Goal: Information Seeking & Learning: Learn about a topic

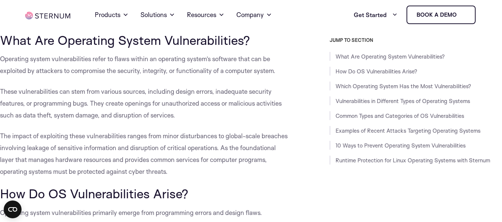
click at [173, 104] on span "These vulnerabilities can stem from various sources, including design errors, i…" at bounding box center [141, 104] width 282 height 32
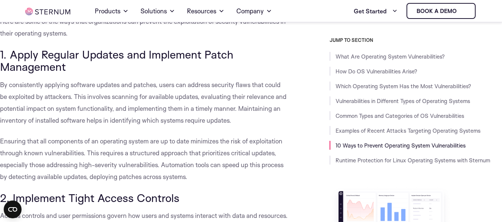
scroll to position [2871, 0]
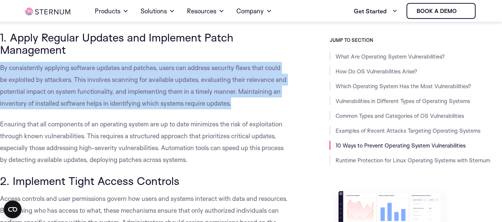
drag, startPoint x: 1, startPoint y: 55, endPoint x: 245, endPoint y: 91, distance: 246.7
click at [245, 91] on p "By consistently applying software updates and patches, users can address securi…" at bounding box center [144, 86] width 288 height 48
click at [0, 64] on span "By consistently applying software updates and patches, users can address securi…" at bounding box center [143, 85] width 286 height 43
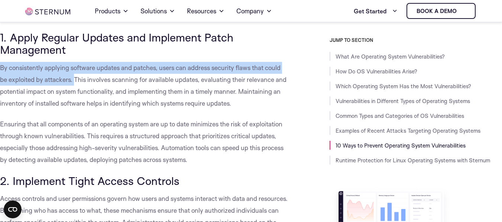
drag, startPoint x: 0, startPoint y: 56, endPoint x: 75, endPoint y: 68, distance: 75.7
click at [75, 68] on span "By consistently applying software updates and patches, users can address securi…" at bounding box center [143, 85] width 286 height 43
copy span "By consistently applying software updates and patches, users can address securi…"
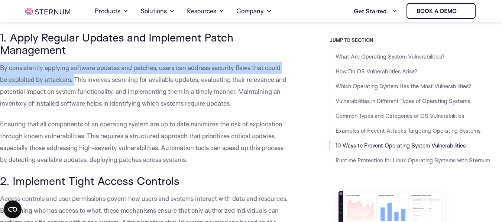
drag, startPoint x: 0, startPoint y: 53, endPoint x: 74, endPoint y: 68, distance: 75.4
click at [74, 68] on span "By consistently applying software updates and patches, users can address securi…" at bounding box center [143, 85] width 286 height 43
copy span "By consistently applying software updates and patches, users can address securi…"
click at [1, 64] on span "By consistently applying software updates and patches, users can address securi…" at bounding box center [143, 85] width 286 height 43
drag, startPoint x: 0, startPoint y: 51, endPoint x: 74, endPoint y: 64, distance: 74.7
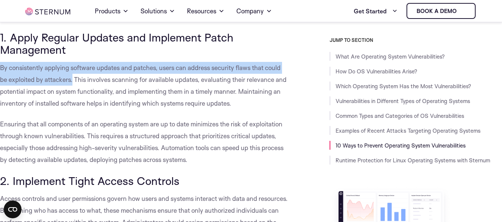
click at [74, 64] on p "By consistently applying software updates and patches, users can address securi…" at bounding box center [144, 86] width 288 height 48
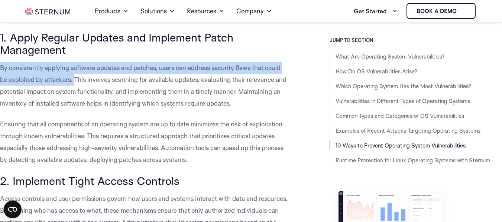
drag, startPoint x: 0, startPoint y: 52, endPoint x: 75, endPoint y: 65, distance: 76.1
click at [75, 65] on span "By consistently applying software updates and patches, users can address securi…" at bounding box center [143, 85] width 286 height 43
copy span "By consistently applying software updates and patches, users can address securi…"
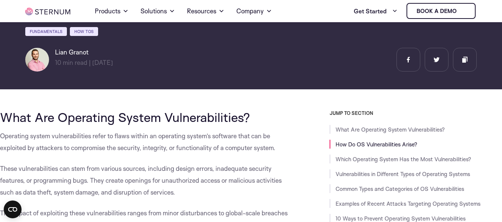
scroll to position [157, 0]
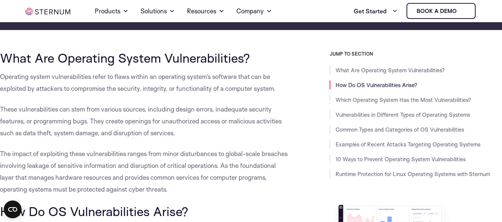
drag, startPoint x: 0, startPoint y: 75, endPoint x: 283, endPoint y: 89, distance: 283.0
click at [284, 89] on p "Operating system vulnerabilities refer to flaws within an operating system’s so…" at bounding box center [144, 83] width 288 height 24
copy span "Operating system vulnerabilities refer to flaws within an operating system’s so…"
